Goal: Task Accomplishment & Management: Complete application form

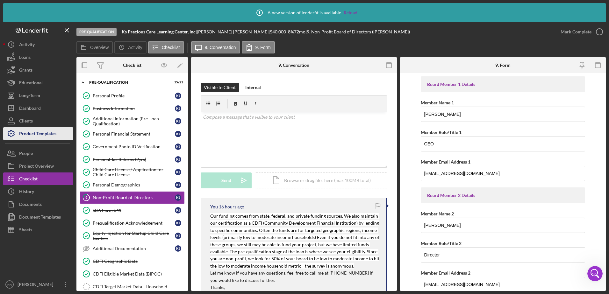
click at [45, 129] on div "Product Templates" at bounding box center [37, 134] width 37 height 14
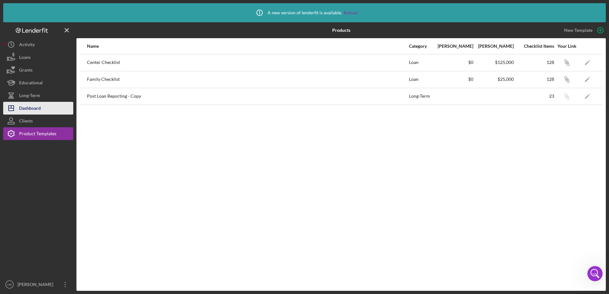
click at [52, 104] on button "Icon/Dashboard Dashboard" at bounding box center [38, 108] width 70 height 13
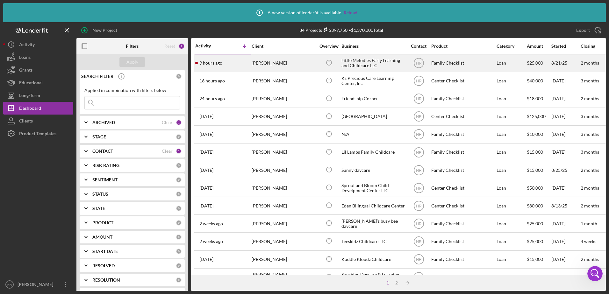
click at [387, 60] on div "Little Melodies Early Learning and Childcare LLC" at bounding box center [374, 63] width 64 height 17
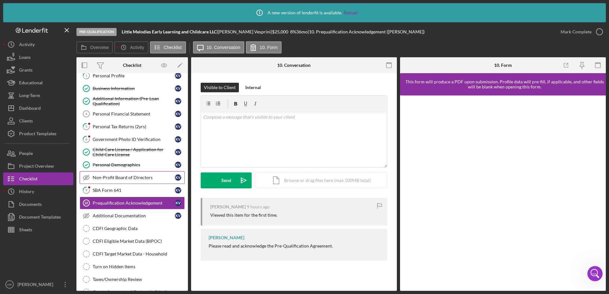
scroll to position [9, 0]
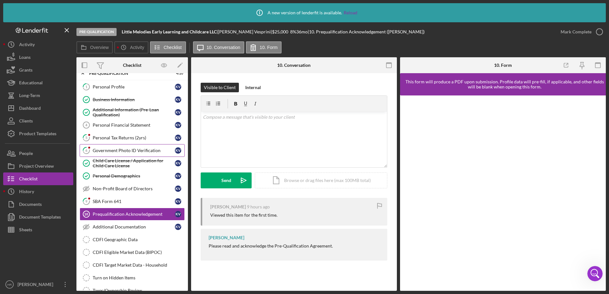
click at [124, 149] on div "Government Photo ID Verification" at bounding box center [134, 150] width 82 height 5
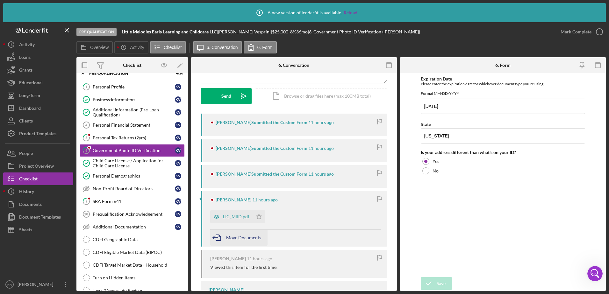
scroll to position [96, 0]
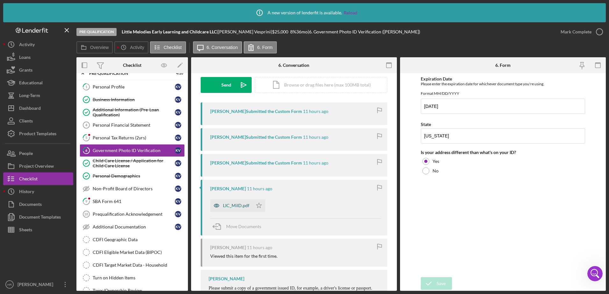
click at [228, 207] on div "LIC_MiID.pdf" at bounding box center [236, 205] width 26 height 5
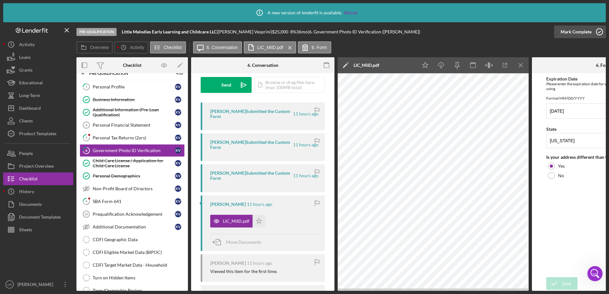
click at [601, 32] on icon "button" at bounding box center [600, 32] width 16 height 16
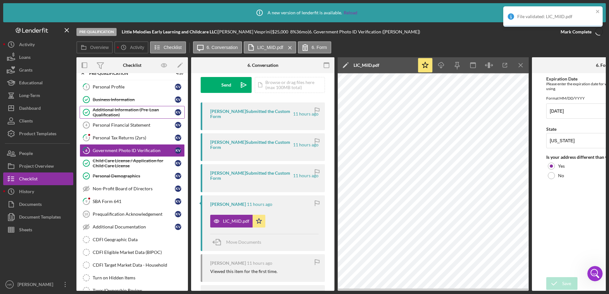
scroll to position [190, 0]
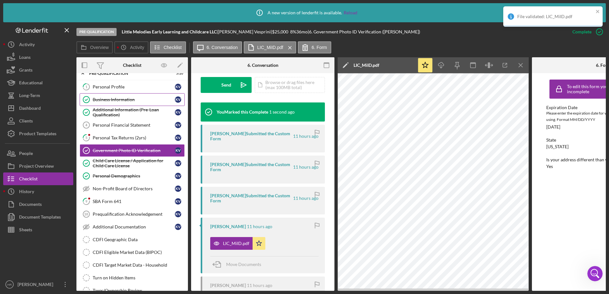
click at [117, 98] on div "Business Information" at bounding box center [134, 99] width 82 height 5
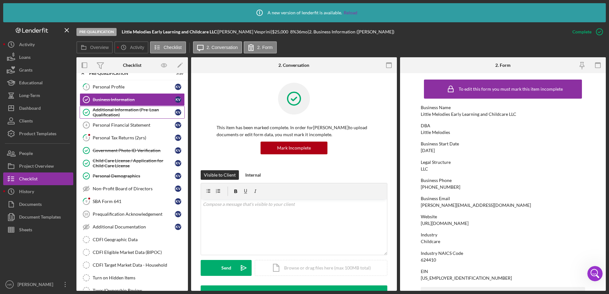
click at [129, 109] on div "Additional Information (Pre-Loan Qualification)" at bounding box center [134, 112] width 82 height 10
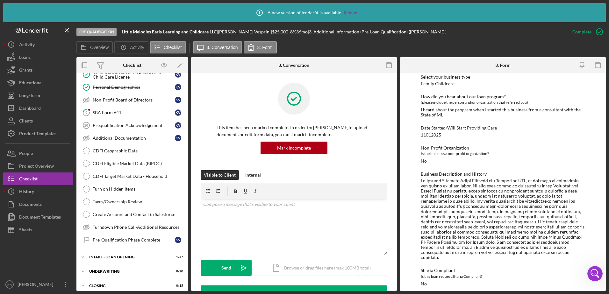
scroll to position [131, 0]
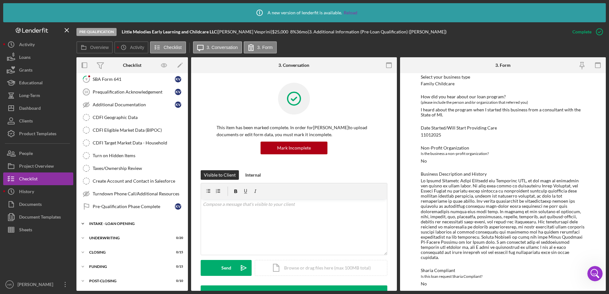
click at [117, 221] on div "Icon/Expander INTAKE - LOAN OPENING 1 / 47" at bounding box center [132, 224] width 112 height 13
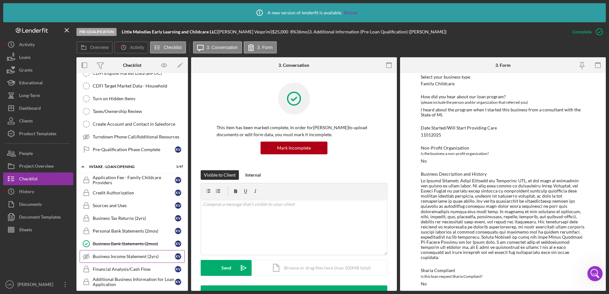
scroll to position [227, 0]
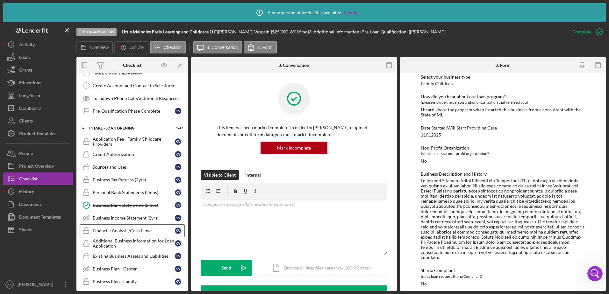
click at [120, 229] on div "Financial Analysis/Cash Flow" at bounding box center [134, 230] width 82 height 5
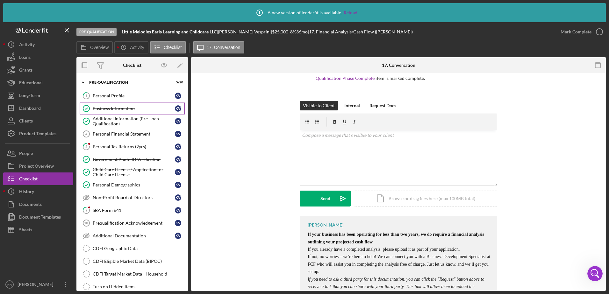
click at [112, 109] on div "Business Information" at bounding box center [134, 108] width 82 height 5
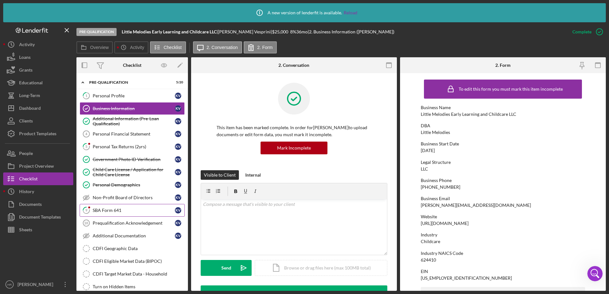
click at [108, 209] on div "SBA Form 641" at bounding box center [134, 210] width 82 height 5
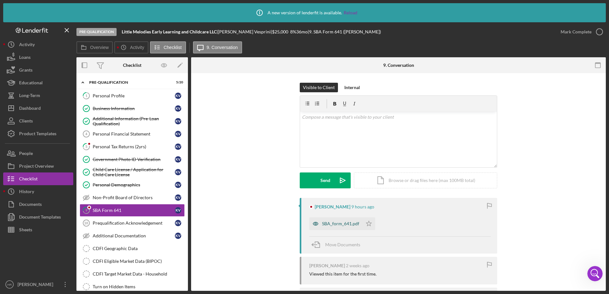
scroll to position [32, 0]
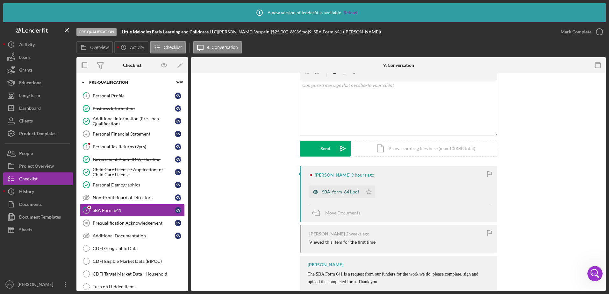
click at [327, 191] on div "SBA_form_641.pdf" at bounding box center [340, 192] width 37 height 5
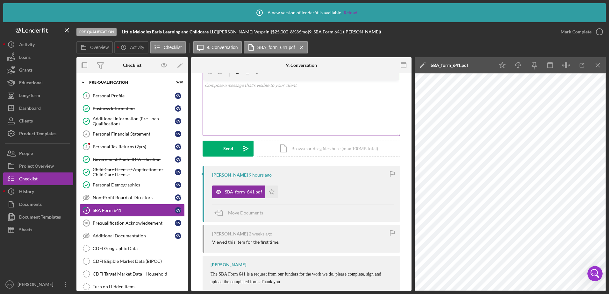
click at [307, 108] on div "v Color teal Color pink Remove color Add row above Add row below Add column bef…" at bounding box center [301, 108] width 197 height 56
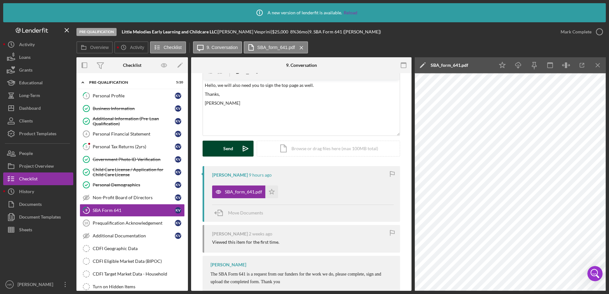
click at [224, 147] on div "Send" at bounding box center [228, 149] width 10 height 16
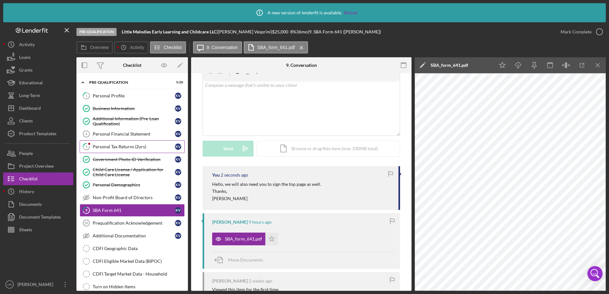
click at [108, 149] on div "Personal Tax Returns (2yrs)" at bounding box center [134, 146] width 82 height 5
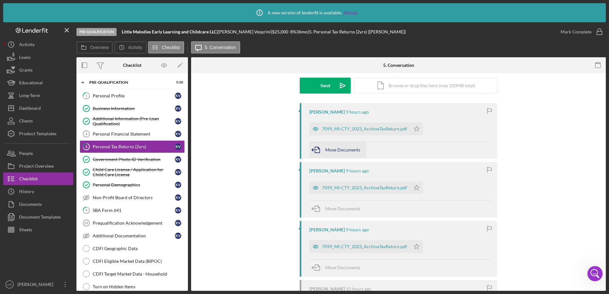
scroll to position [64, 0]
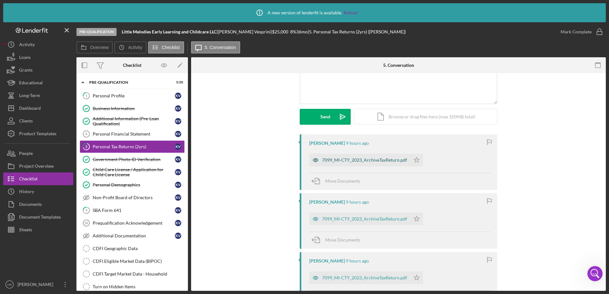
click at [348, 160] on div "7099_MI-CTY_2023_ArchiveTaxReturn.pdf" at bounding box center [364, 160] width 85 height 5
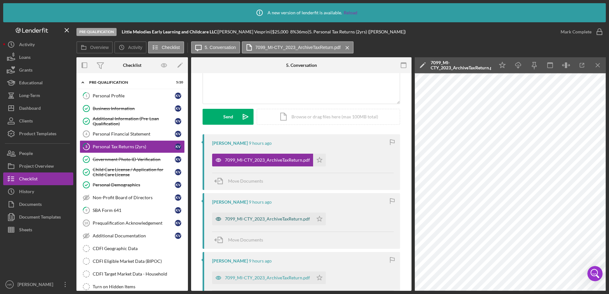
click at [256, 214] on div "7099_MI-CTY_2023_ArchiveTaxReturn.pdf" at bounding box center [262, 219] width 101 height 13
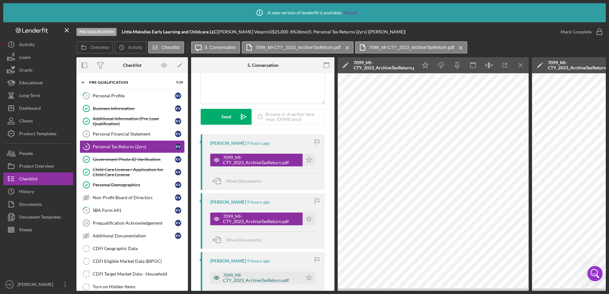
click at [241, 276] on div "7099_MI-CTY_2023_ArchiveTaxReturn.pdf" at bounding box center [261, 278] width 76 height 10
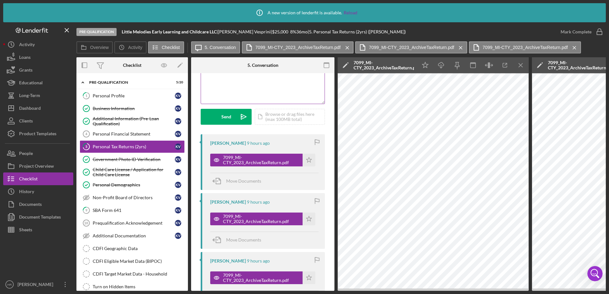
click at [250, 91] on div "v Color teal Color pink Remove color Add row above Add row below Add column bef…" at bounding box center [263, 76] width 124 height 56
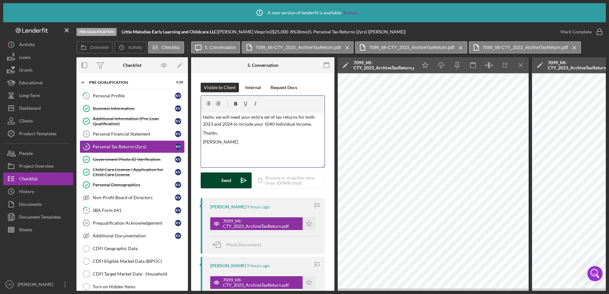
click at [223, 176] on div "Send" at bounding box center [226, 181] width 10 height 16
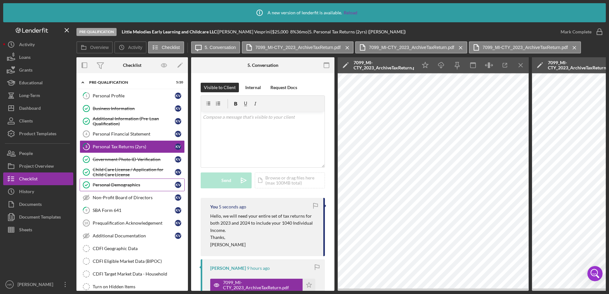
drag, startPoint x: 113, startPoint y: 184, endPoint x: 105, endPoint y: 184, distance: 7.7
click at [113, 184] on div "Personal Demographics" at bounding box center [134, 185] width 82 height 5
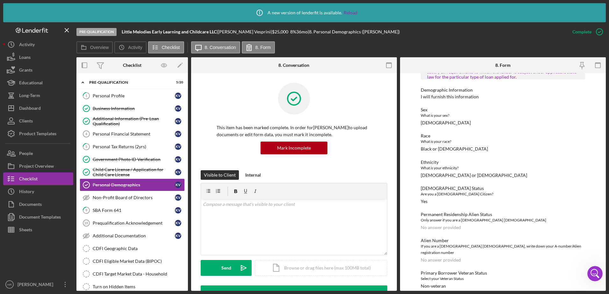
scroll to position [357, 0]
click at [118, 93] on link "1 Personal Profile K V" at bounding box center [132, 96] width 105 height 13
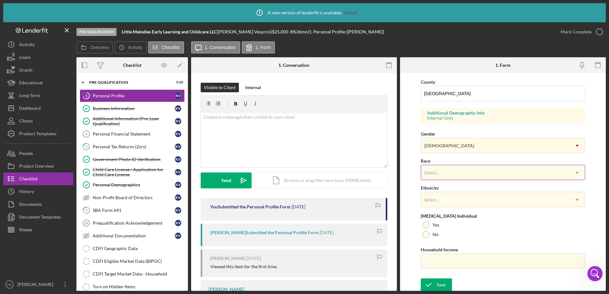
scroll to position [207, 0]
click at [438, 174] on div "Select..." at bounding box center [431, 171] width 15 height 5
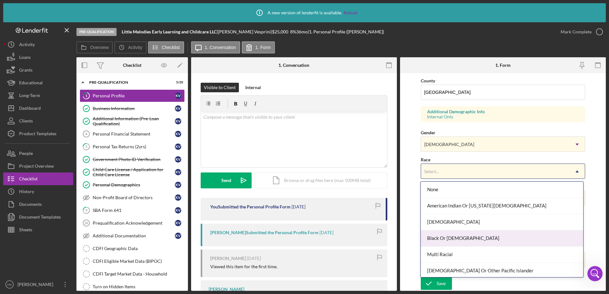
click at [442, 240] on div "Black Or [DEMOGRAPHIC_DATA]" at bounding box center [502, 239] width 163 height 16
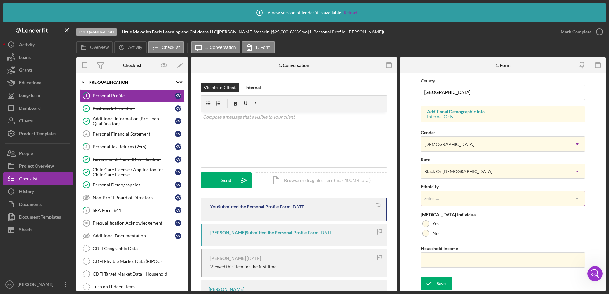
click at [443, 198] on div "Select..." at bounding box center [495, 199] width 149 height 15
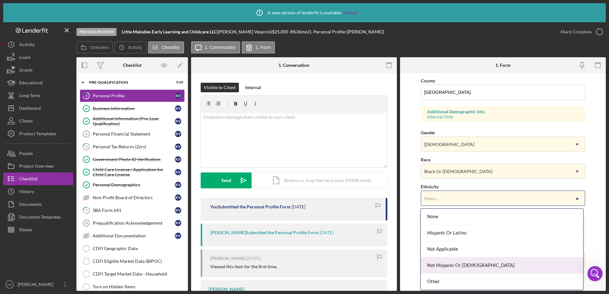
click at [444, 263] on div "Not Hispanic Or [DEMOGRAPHIC_DATA]" at bounding box center [502, 266] width 163 height 16
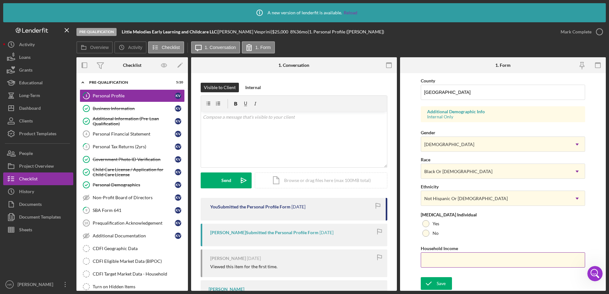
drag, startPoint x: 449, startPoint y: 284, endPoint x: 460, endPoint y: 252, distance: 34.0
click at [449, 285] on button "Save" at bounding box center [436, 284] width 31 height 13
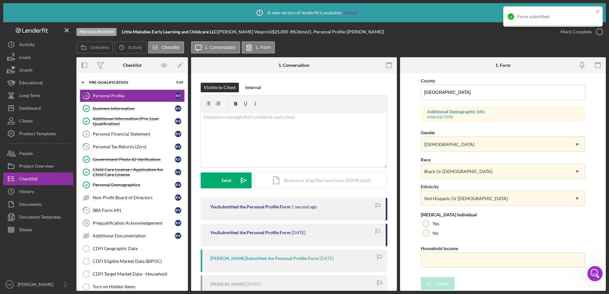
click at [601, 32] on div "Form submitted" at bounding box center [553, 19] width 102 height 28
click at [598, 11] on icon "close" at bounding box center [598, 11] width 4 height 5
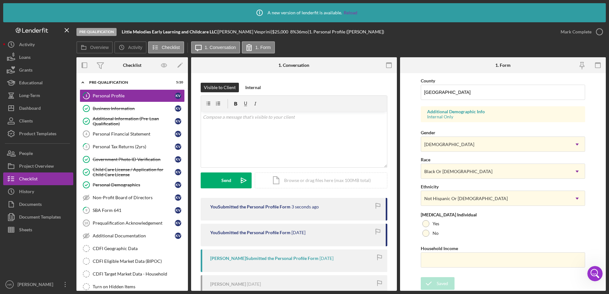
click at [0, 0] on icon "button" at bounding box center [0, 0] width 0 height 0
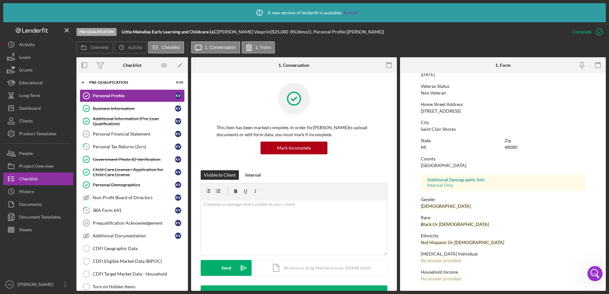
scroll to position [79, 0]
click at [129, 110] on div "Business Information" at bounding box center [134, 108] width 82 height 5
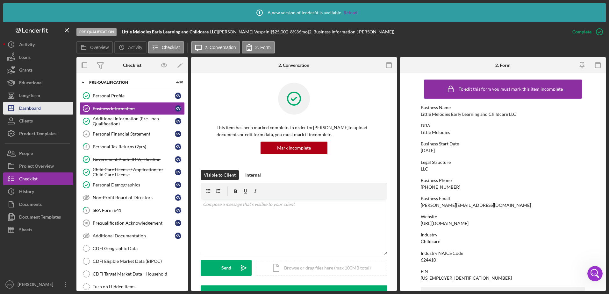
click at [24, 103] on div "Dashboard" at bounding box center [30, 109] width 22 height 14
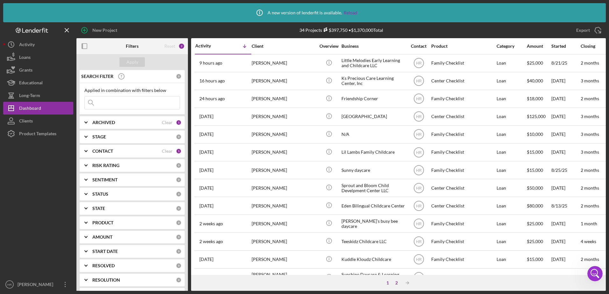
click at [397, 284] on div "2" at bounding box center [396, 283] width 9 height 5
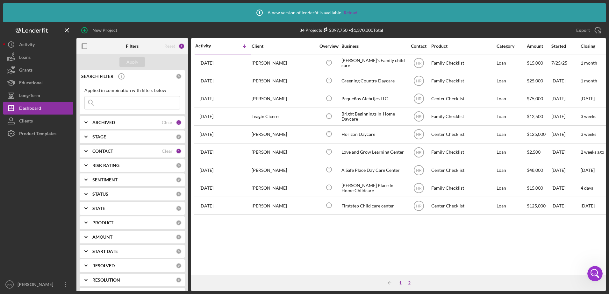
click at [402, 284] on div "1" at bounding box center [400, 283] width 9 height 5
